Goal: Communication & Community: Answer question/provide support

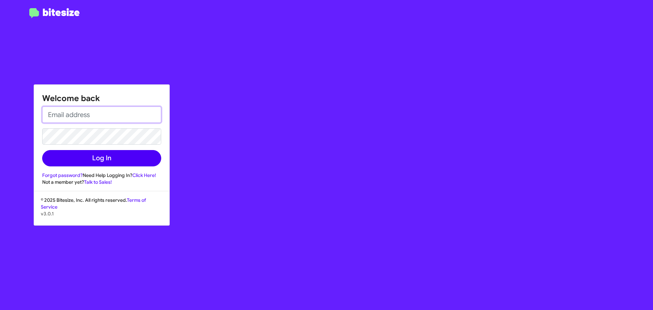
type input "[EMAIL_ADDRESS][DOMAIN_NAME]"
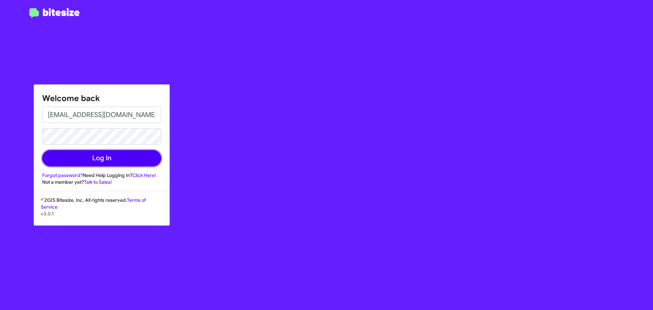
click at [100, 158] on button "Log In" at bounding box center [101, 158] width 119 height 16
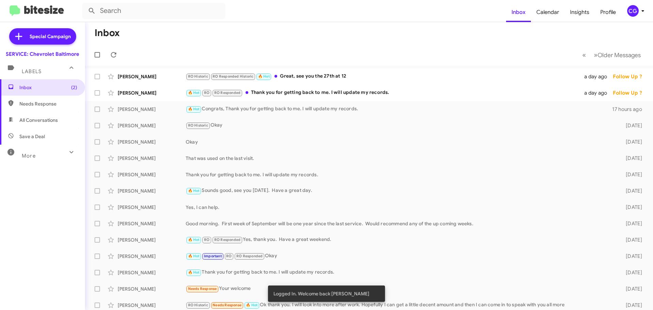
click at [632, 9] on div "CG" at bounding box center [634, 11] width 12 height 12
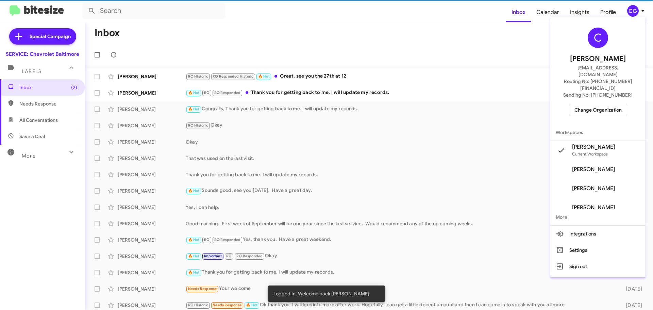
click at [585, 104] on span "Change Organization" at bounding box center [598, 110] width 47 height 12
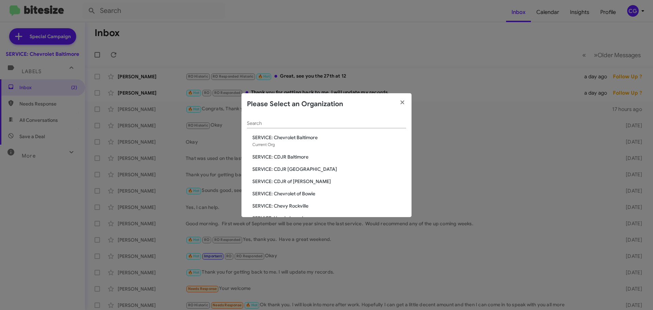
click at [295, 181] on span "SERVICE: CDJR of [PERSON_NAME]" at bounding box center [330, 181] width 154 height 7
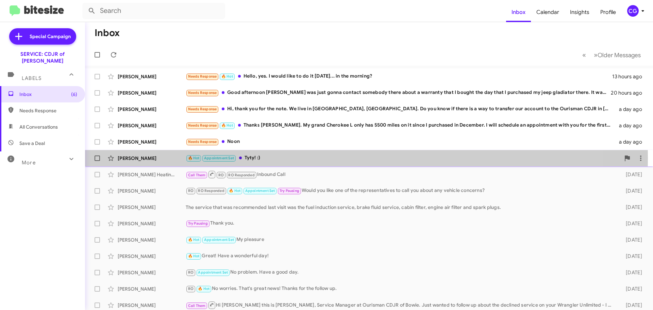
click at [280, 158] on div "🔥 Hot Appointment Set Tyty! :)" at bounding box center [403, 158] width 435 height 8
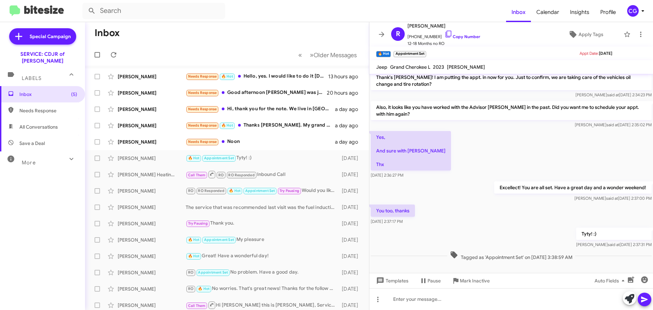
scroll to position [297, 0]
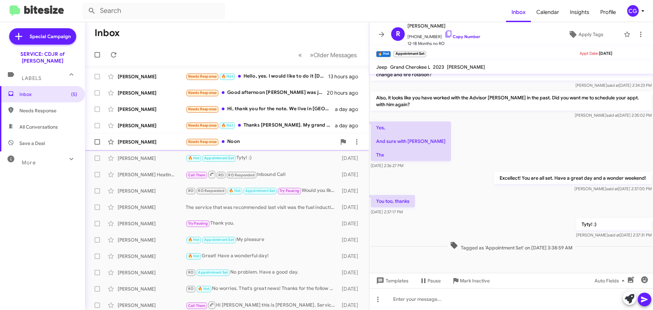
click at [258, 140] on div "Needs Response Noon" at bounding box center [261, 142] width 151 height 8
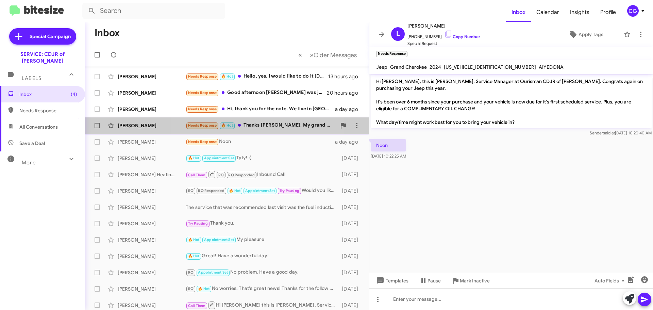
click at [257, 127] on div "Needs Response 🔥 Hot Thanks David. My grand Cherokee L only has 5500 miles on i…" at bounding box center [261, 125] width 151 height 8
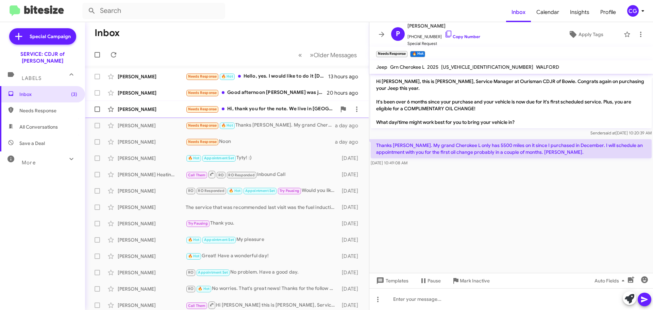
click at [250, 106] on div "Needs Response Hi, thank you for the note. We live in Arlington, VA. Do you kno…" at bounding box center [261, 109] width 151 height 8
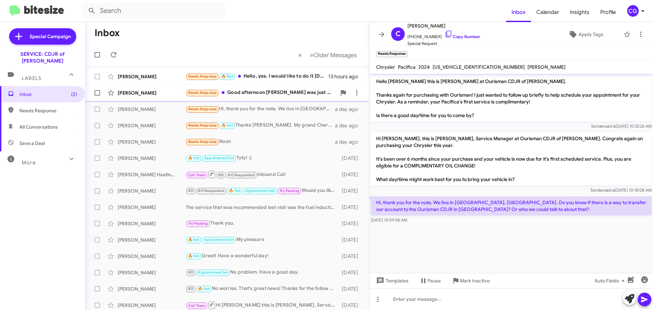
click at [268, 93] on div "Needs Response Good afternoon David I was just gonna contact somebody there abo…" at bounding box center [261, 93] width 151 height 8
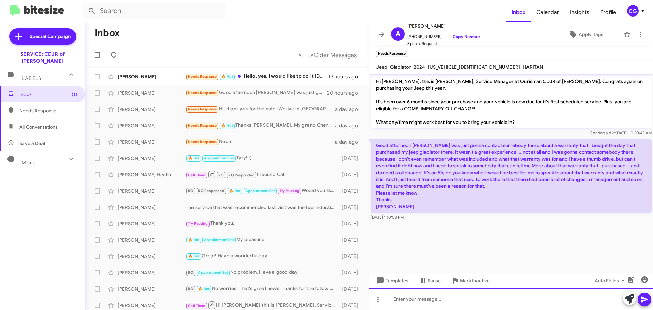
click at [418, 307] on div at bounding box center [512, 299] width 284 height 22
